Goal: Transaction & Acquisition: Book appointment/travel/reservation

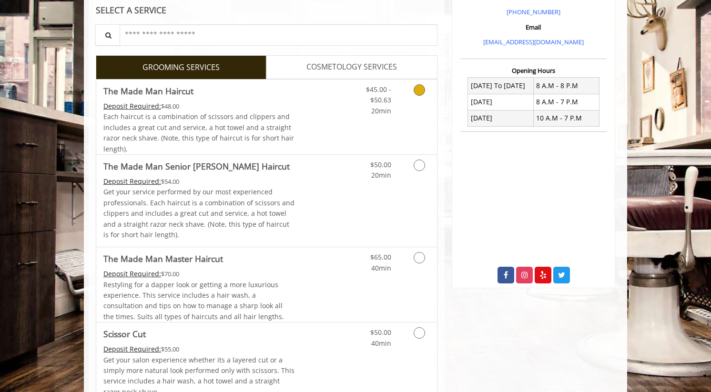
click at [420, 95] on icon "Grooming services" at bounding box center [419, 89] width 11 height 11
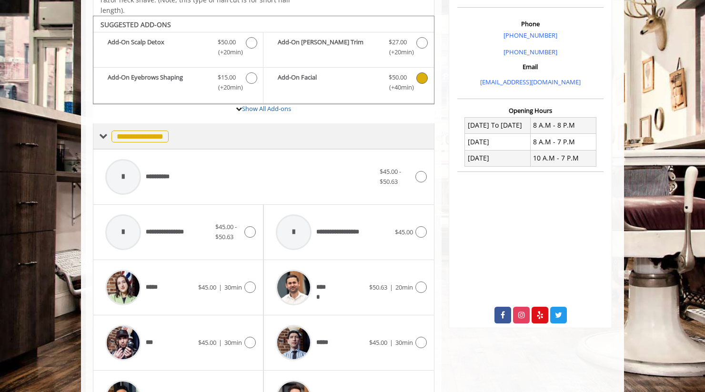
scroll to position [283, 0]
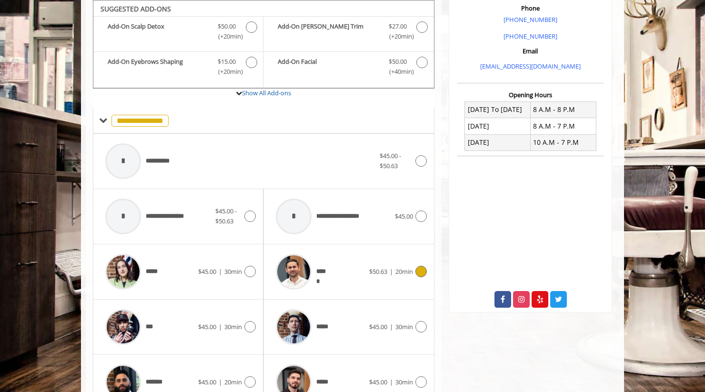
click at [404, 269] on span "20min" at bounding box center [404, 271] width 18 height 9
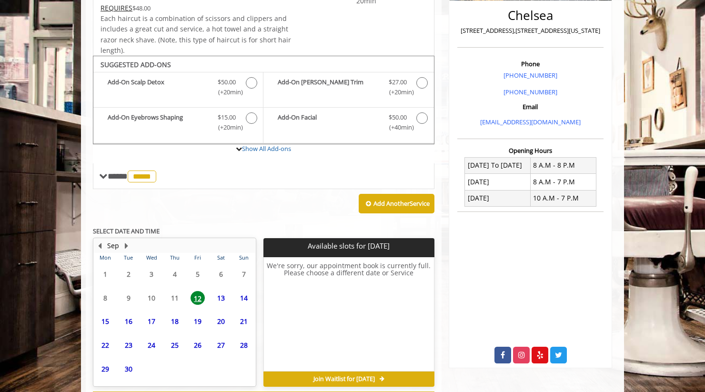
scroll to position [268, 0]
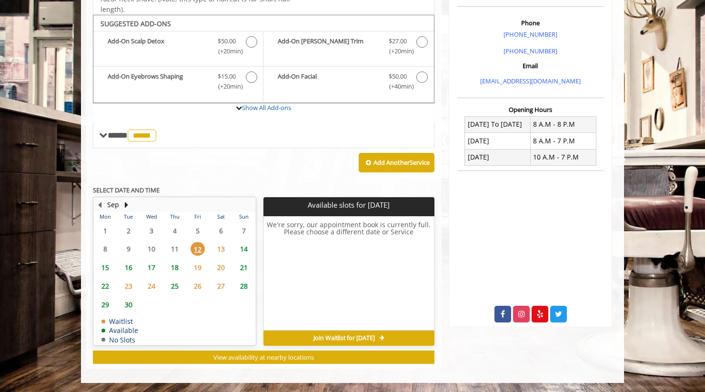
click at [223, 249] on span "13" at bounding box center [221, 249] width 14 height 14
click at [198, 247] on span "12" at bounding box center [198, 249] width 14 height 14
click at [106, 264] on span "15" at bounding box center [105, 268] width 14 height 14
